Goal: Find specific page/section: Find specific page/section

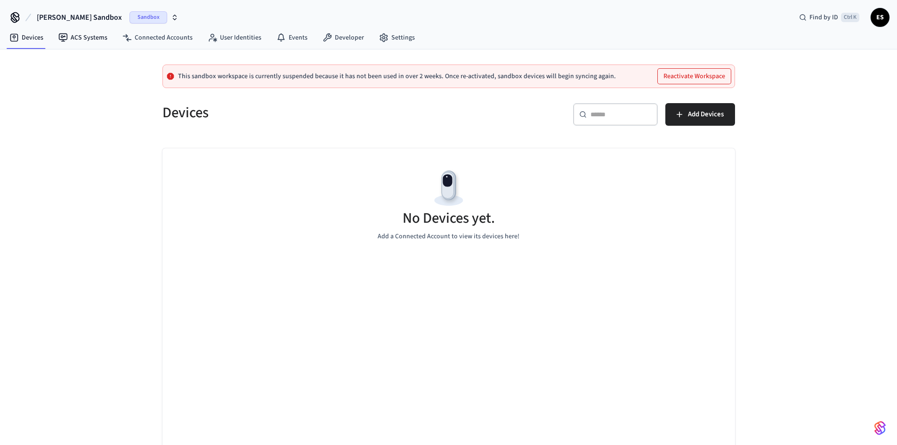
click at [73, 17] on span "[PERSON_NAME] Sandbox" at bounding box center [79, 17] width 85 height 11
click at [86, 82] on div "Software Production" at bounding box center [88, 79] width 129 height 12
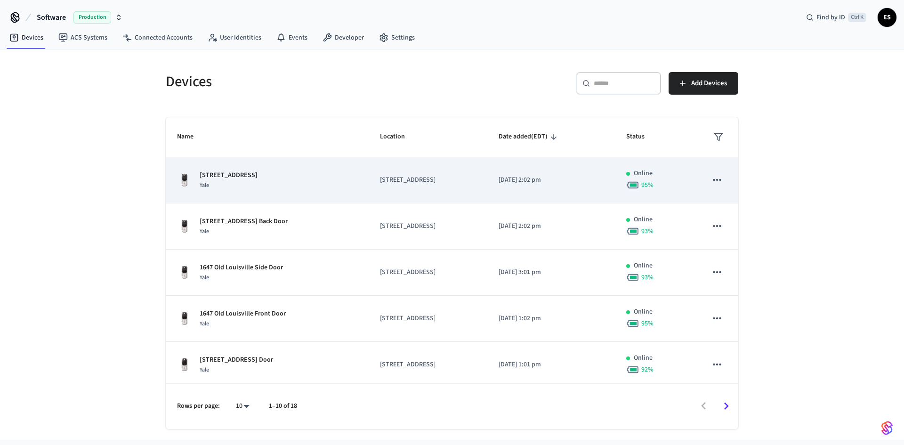
click at [711, 179] on icon "sticky table" at bounding box center [717, 180] width 12 height 12
copy p "[STREET_ADDRESS]"
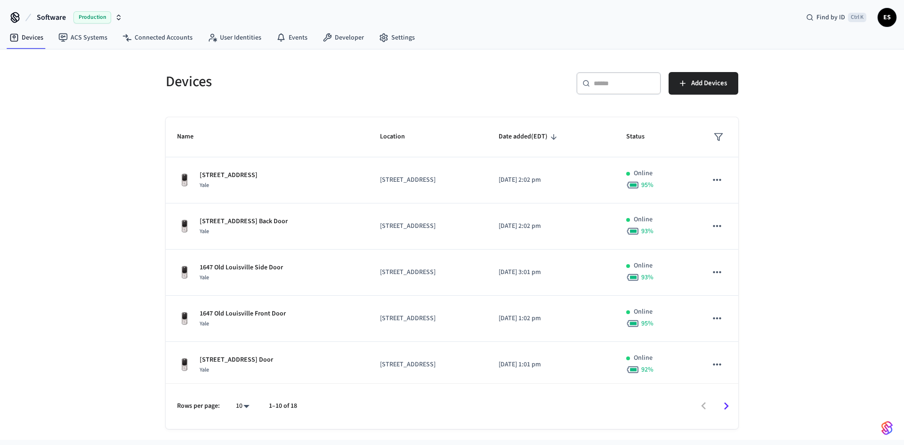
click at [381, 110] on div "Devices ​ ​ Add Devices Name Location Date added (EDT) Status [STREET_ADDRESS] …" at bounding box center [452, 245] width 588 height 368
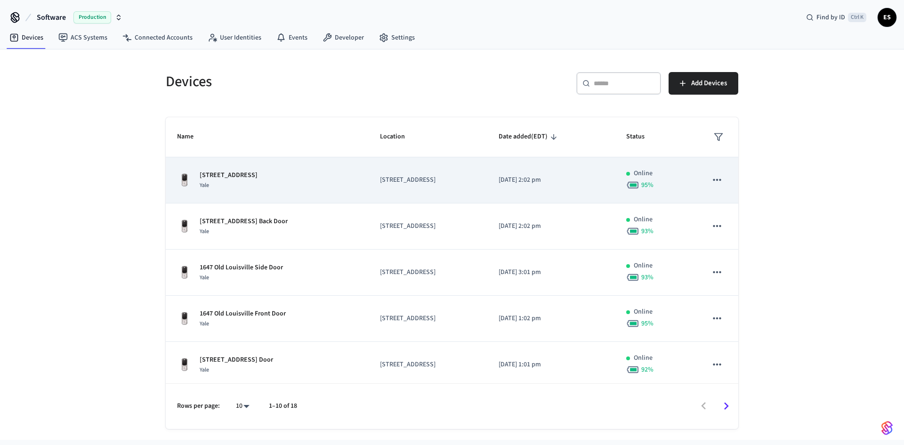
click at [713, 181] on icon "sticky table" at bounding box center [717, 180] width 8 height 2
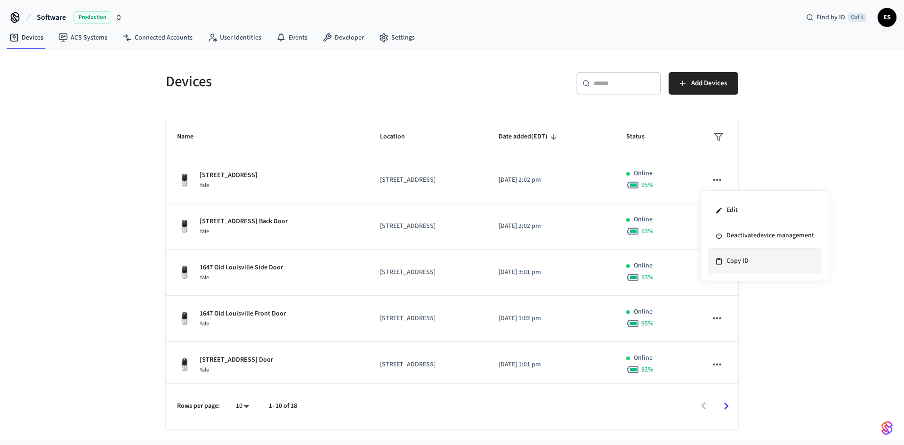
click at [731, 254] on li "Copy ID" at bounding box center [765, 261] width 114 height 25
drag, startPoint x: 351, startPoint y: 90, endPoint x: 522, endPoint y: 174, distance: 190.4
click at [351, 89] on h5 "Devices" at bounding box center [306, 81] width 281 height 19
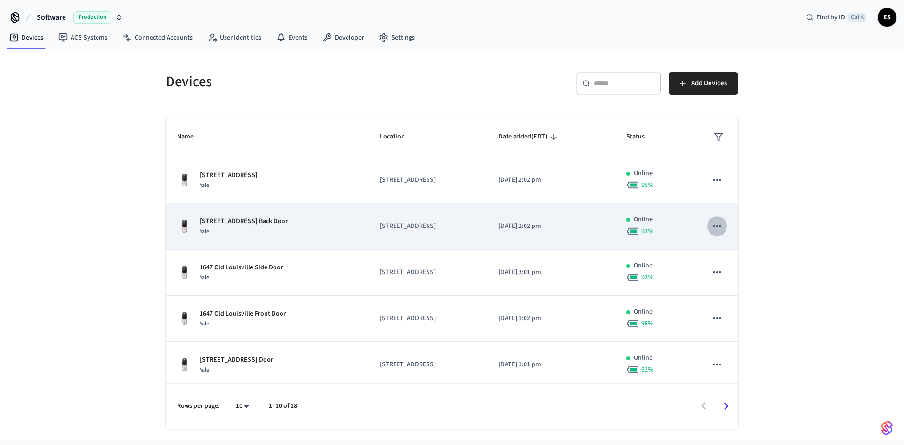
click at [711, 222] on icon "sticky table" at bounding box center [717, 226] width 12 height 12
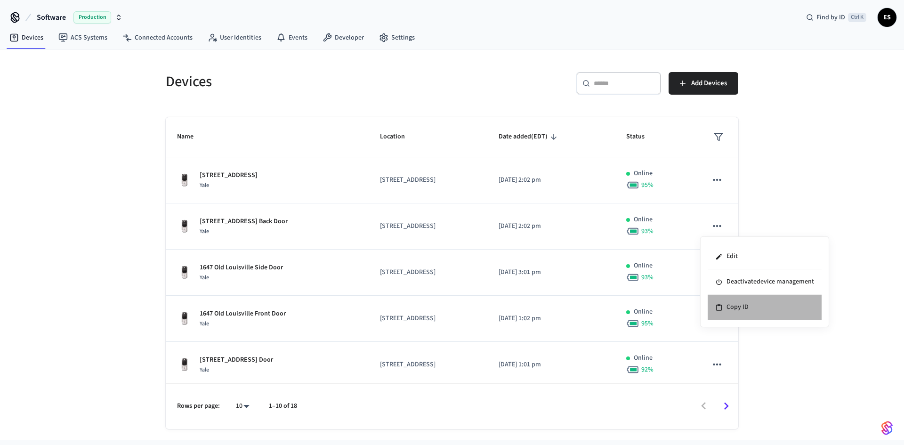
click at [730, 307] on li "Copy ID" at bounding box center [765, 307] width 114 height 25
drag, startPoint x: 431, startPoint y: 106, endPoint x: 614, endPoint y: 14, distance: 204.7
click at [431, 106] on div "Devices ​ ​ Add Devices Name Location Date added (EDT) Status [STREET_ADDRESS] …" at bounding box center [452, 245] width 588 height 368
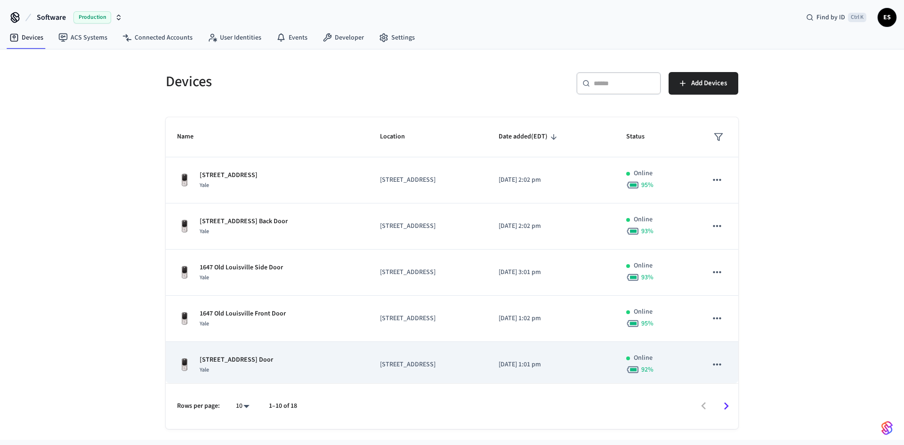
click at [412, 365] on p "[STREET_ADDRESS]" at bounding box center [428, 365] width 97 height 10
click at [273, 364] on p "[STREET_ADDRESS] Door" at bounding box center [236, 360] width 73 height 10
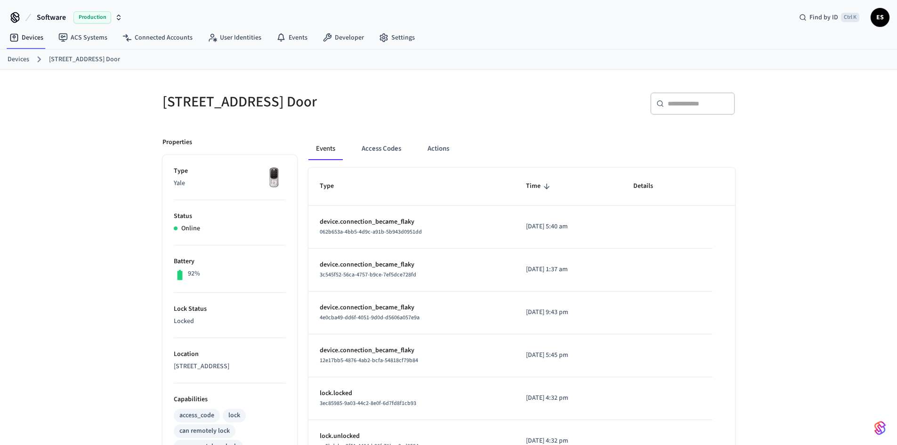
click at [393, 135] on div "Events Access Codes Actions Type Time Details device.connection_became_flaky 06…" at bounding box center [516, 434] width 438 height 617
click at [387, 153] on button "Access Codes" at bounding box center [381, 149] width 55 height 23
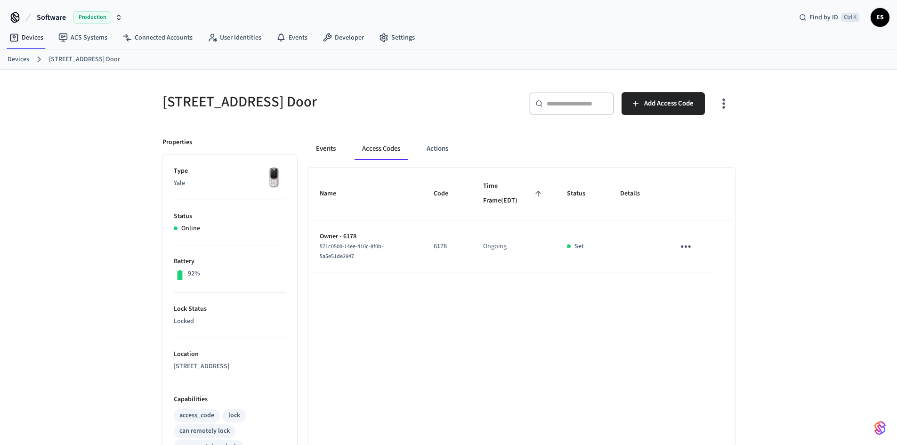
click at [326, 146] on button "Events" at bounding box center [325, 149] width 35 height 23
